Goal: Find specific page/section: Find specific page/section

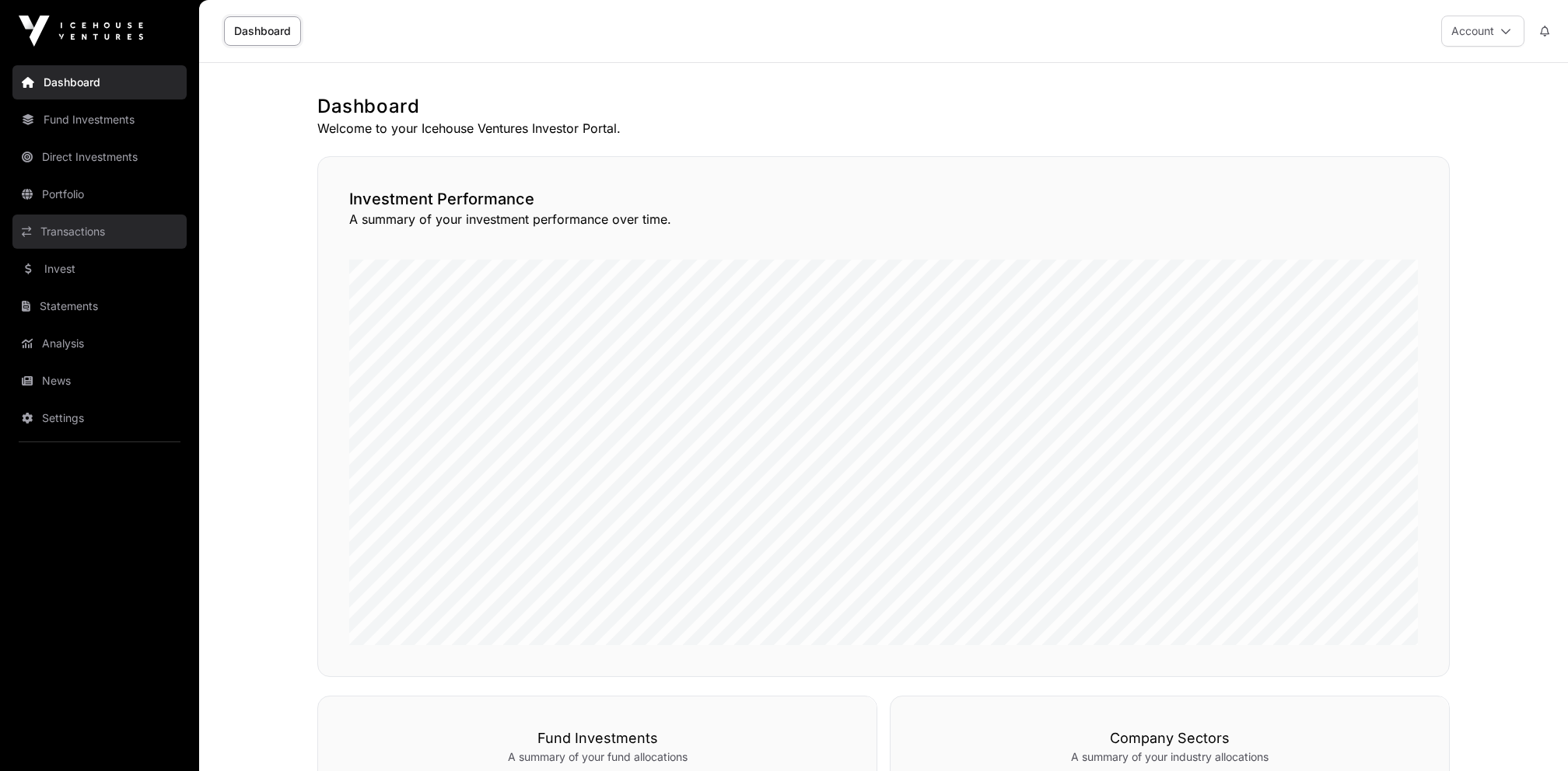
click at [115, 232] on link "Transactions" at bounding box center [100, 231] width 174 height 34
click at [89, 202] on link "Portfolio" at bounding box center [100, 194] width 174 height 34
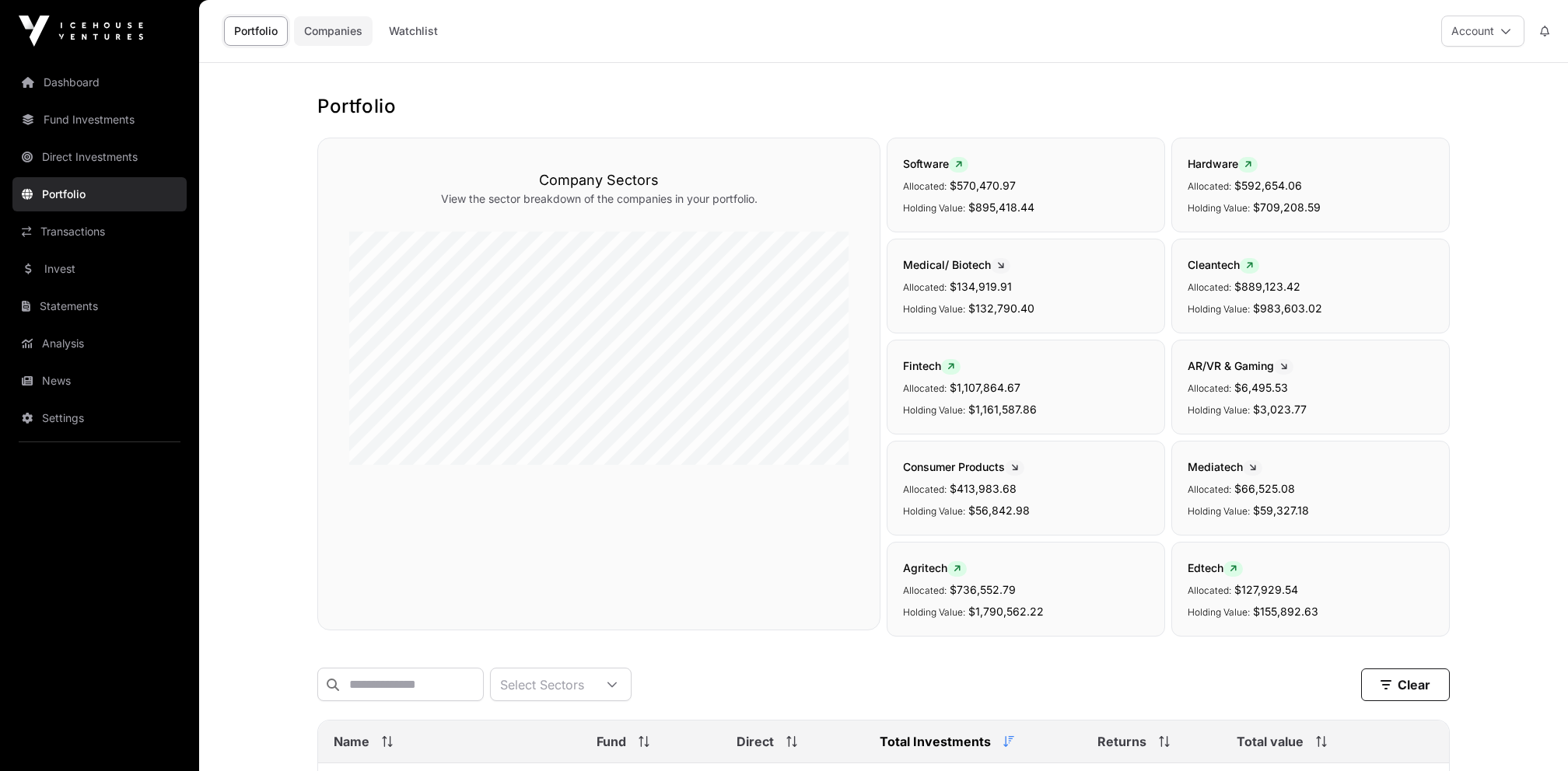
click at [331, 30] on link "Companies" at bounding box center [333, 31] width 78 height 29
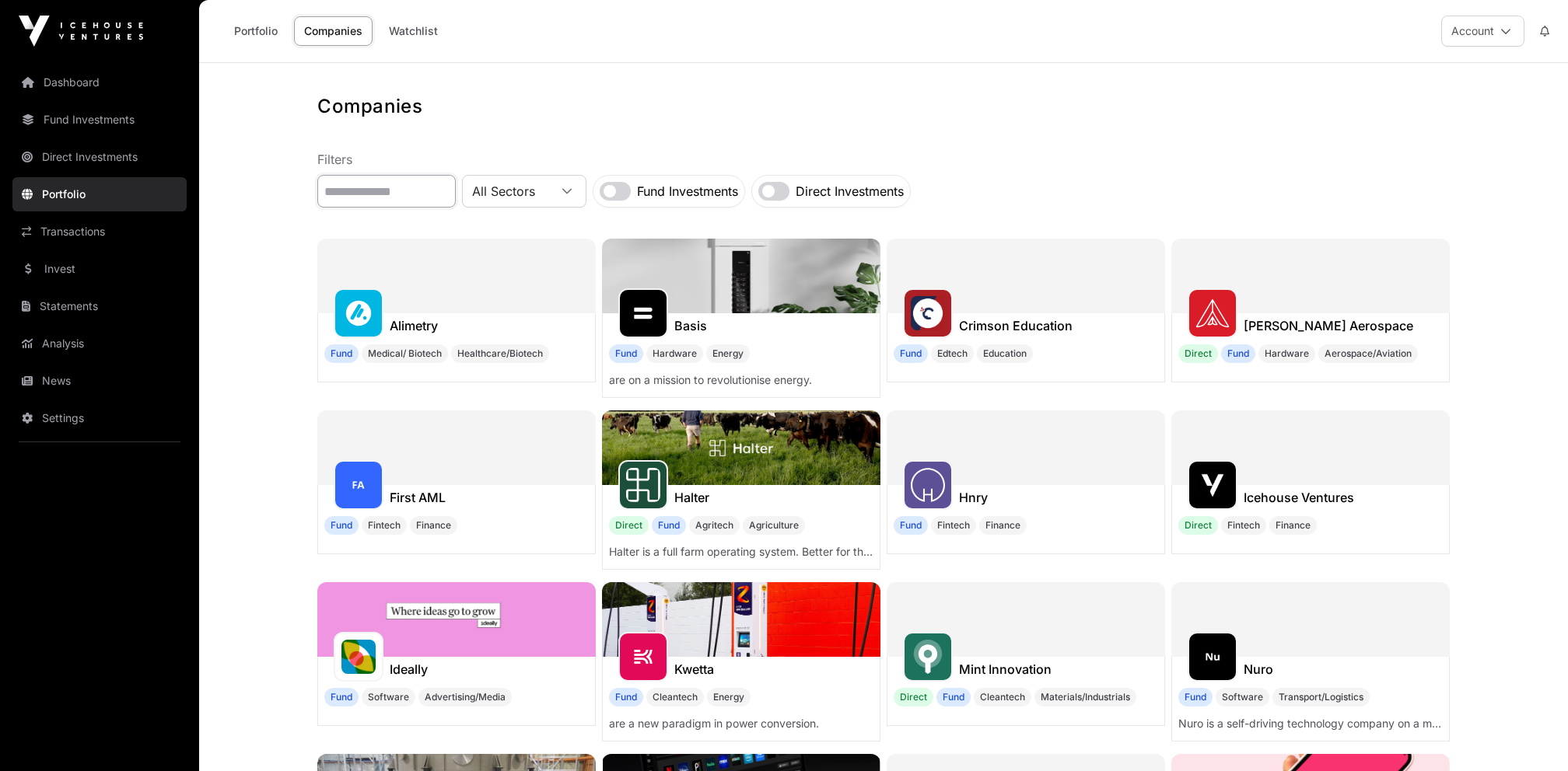
click at [405, 195] on input "text" at bounding box center [386, 190] width 138 height 32
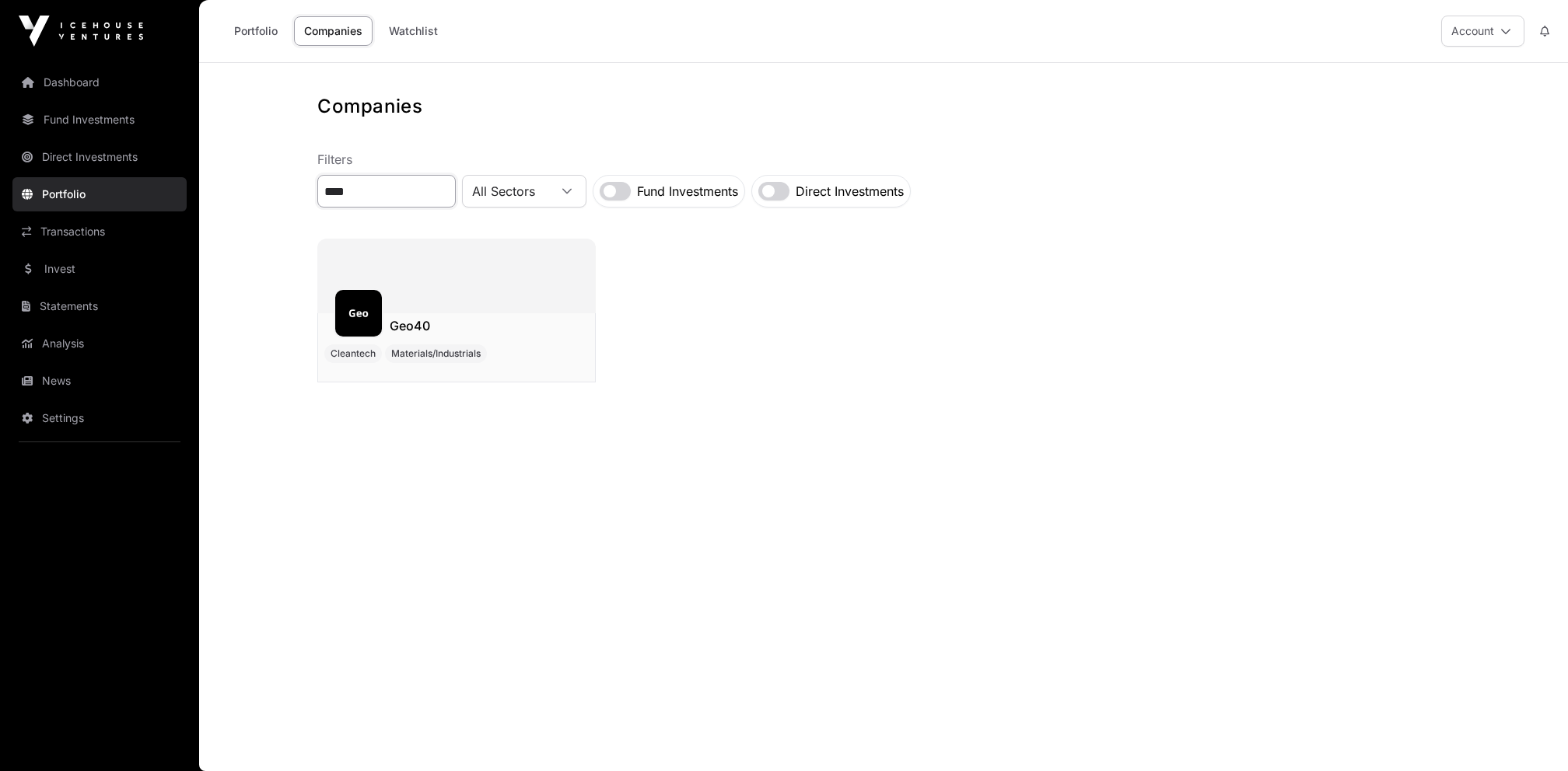
type input "****"
click at [363, 298] on img at bounding box center [358, 313] width 34 height 34
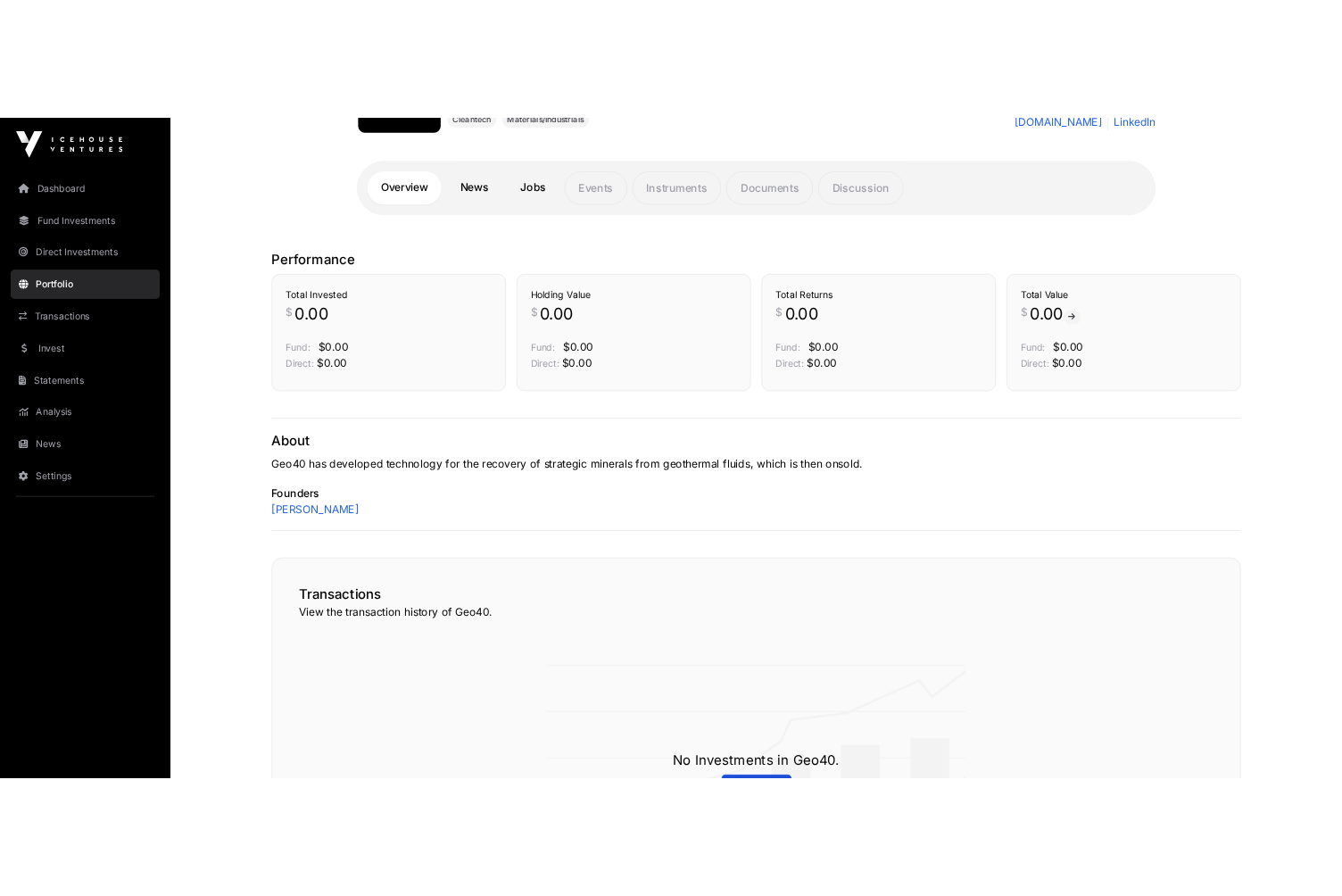
scroll to position [316, 0]
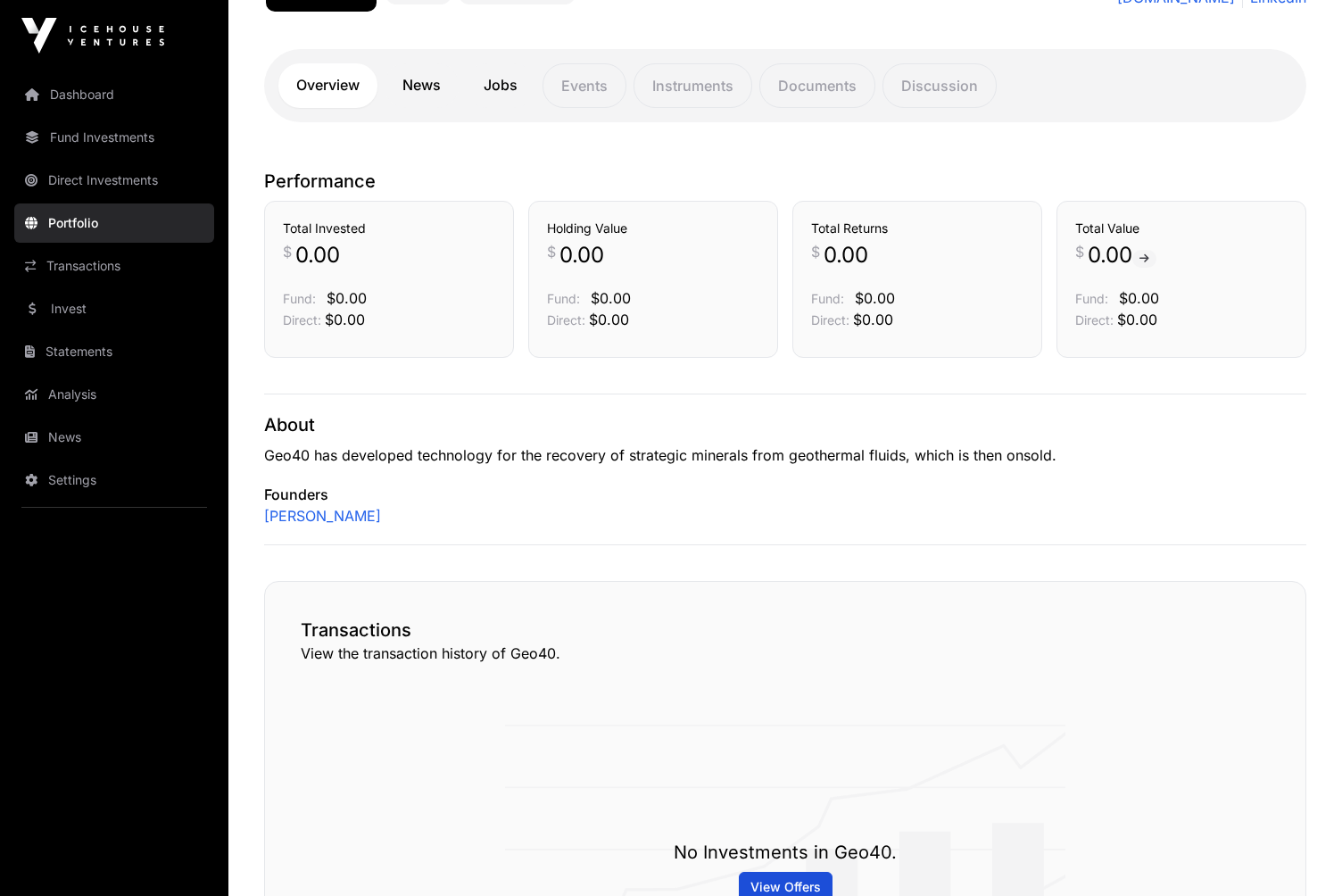
click at [914, 467] on div "About Geo40 has developed technology for the recovery of strategic minerals fro…" at bounding box center [784, 469] width 1042 height 151
